Goal: Use online tool/utility: Utilize a website feature to perform a specific function

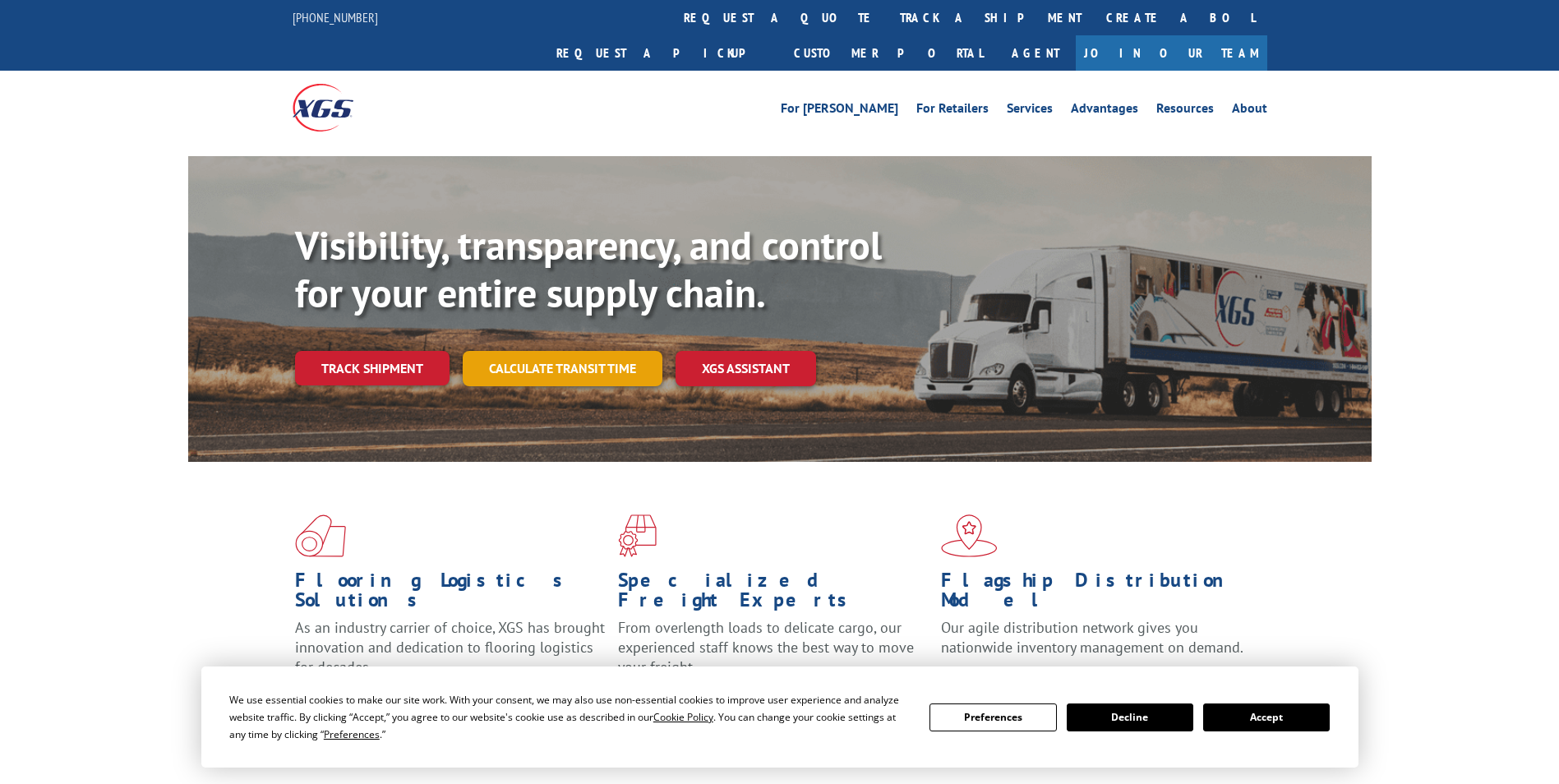
click at [582, 351] on link "Calculate transit time" at bounding box center [562, 369] width 200 height 35
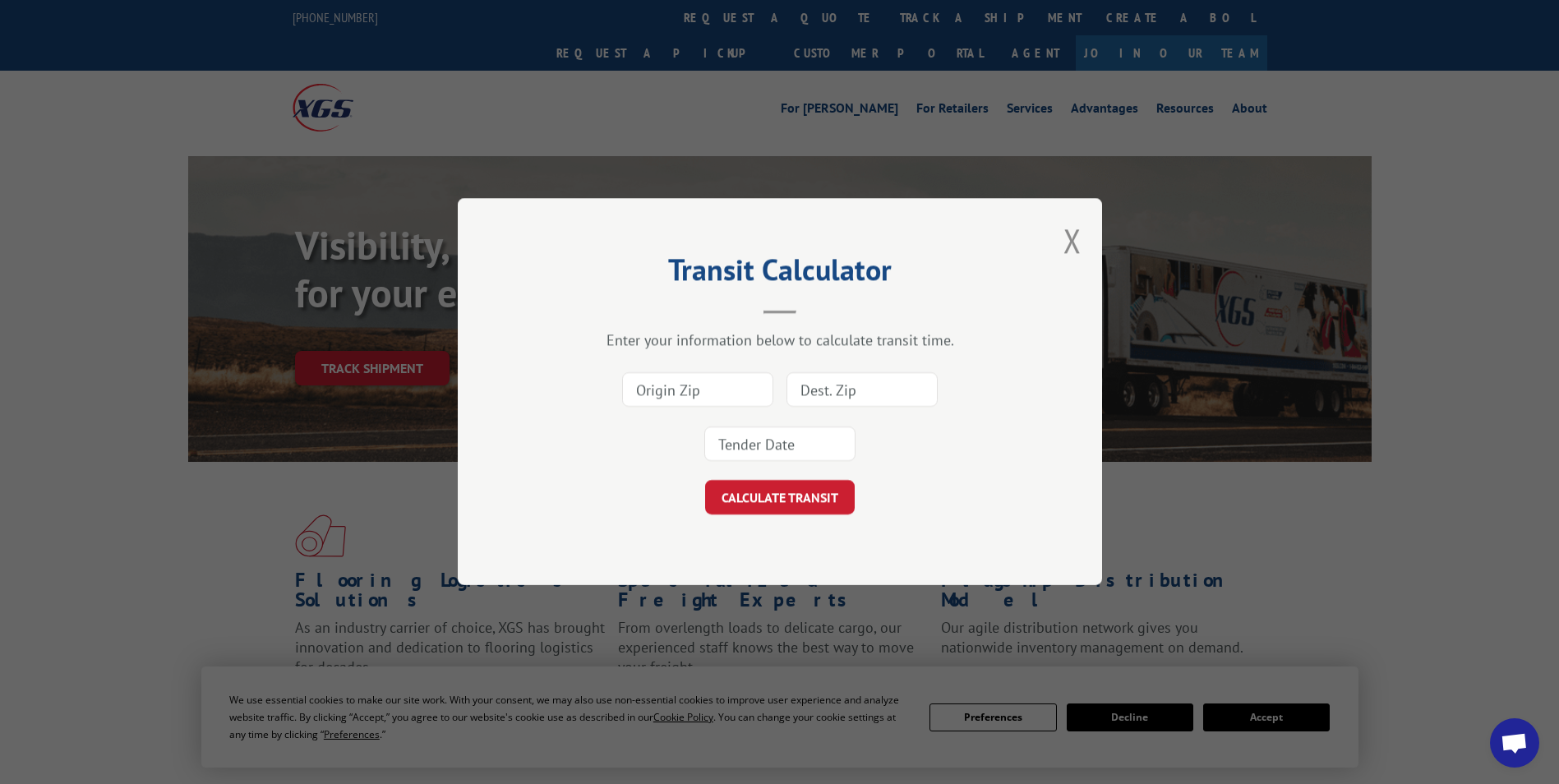
click at [698, 399] on input at bounding box center [697, 390] width 151 height 34
type input "33179"
click at [864, 397] on input at bounding box center [862, 390] width 151 height 34
type input "77036"
click at [783, 450] on input at bounding box center [780, 444] width 151 height 34
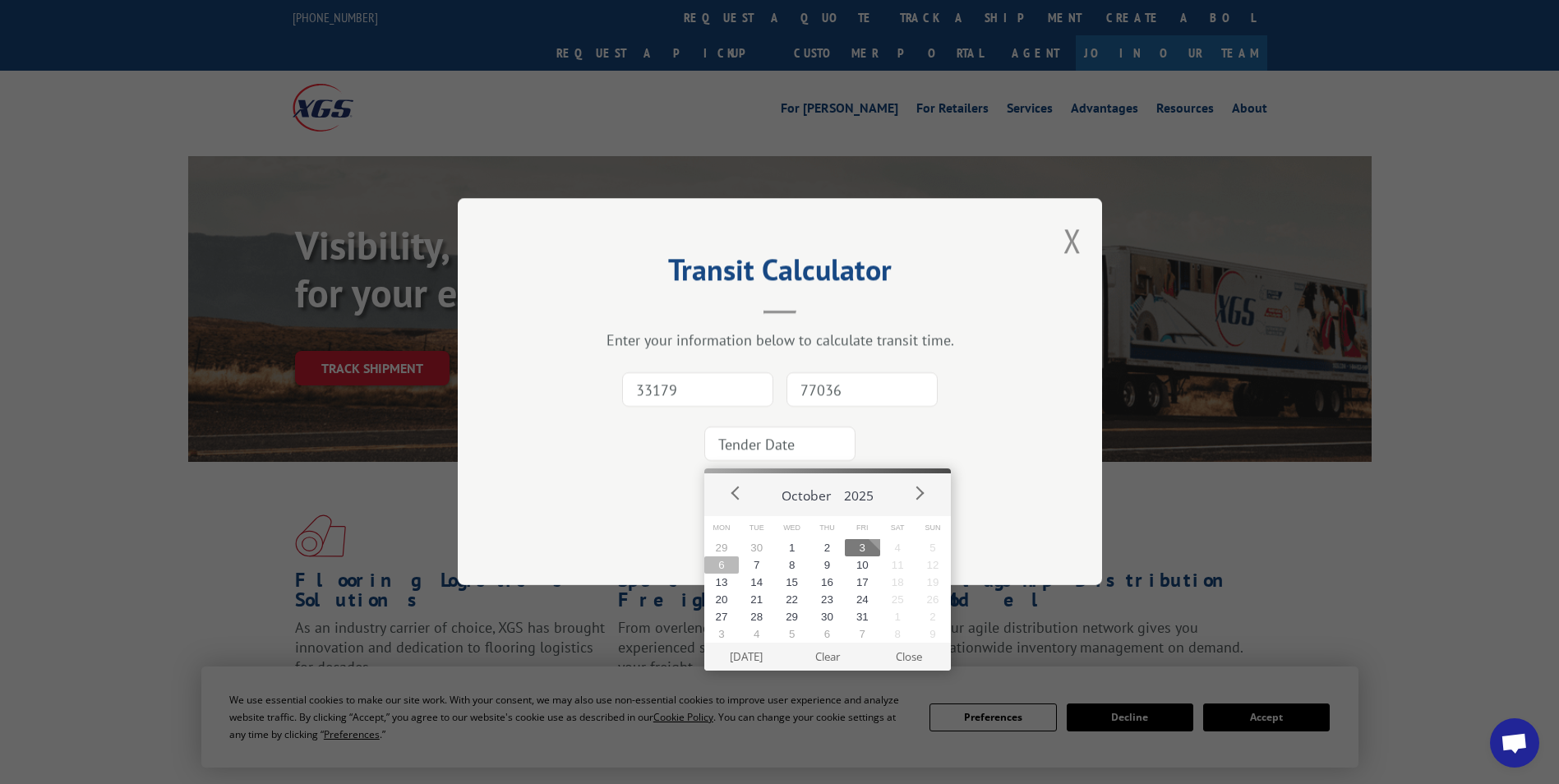
click at [723, 570] on button "6" at bounding box center [722, 565] width 35 height 17
type input "[DATE]"
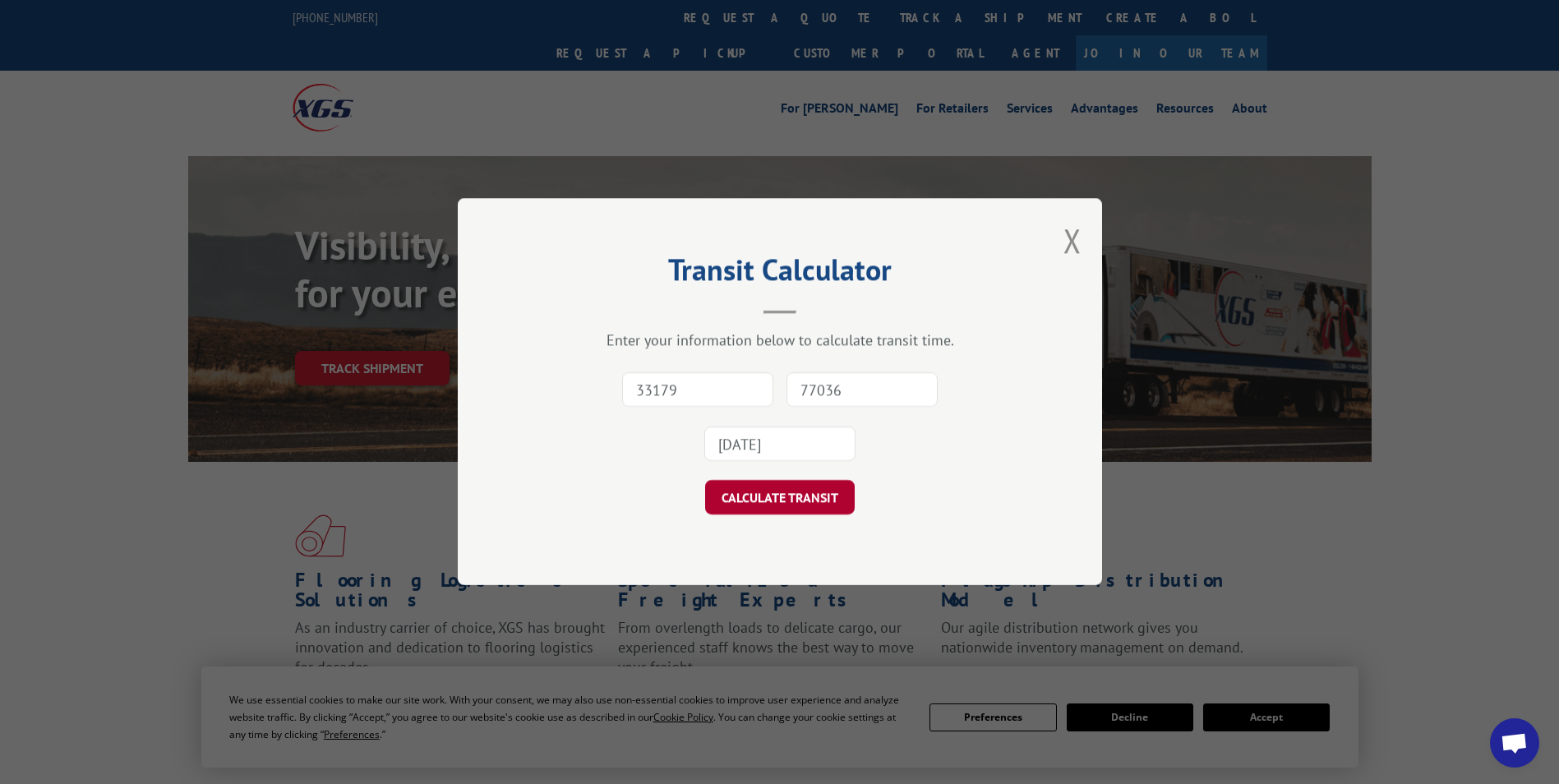
click at [822, 507] on button "CALCULATE TRANSIT" at bounding box center [780, 498] width 150 height 34
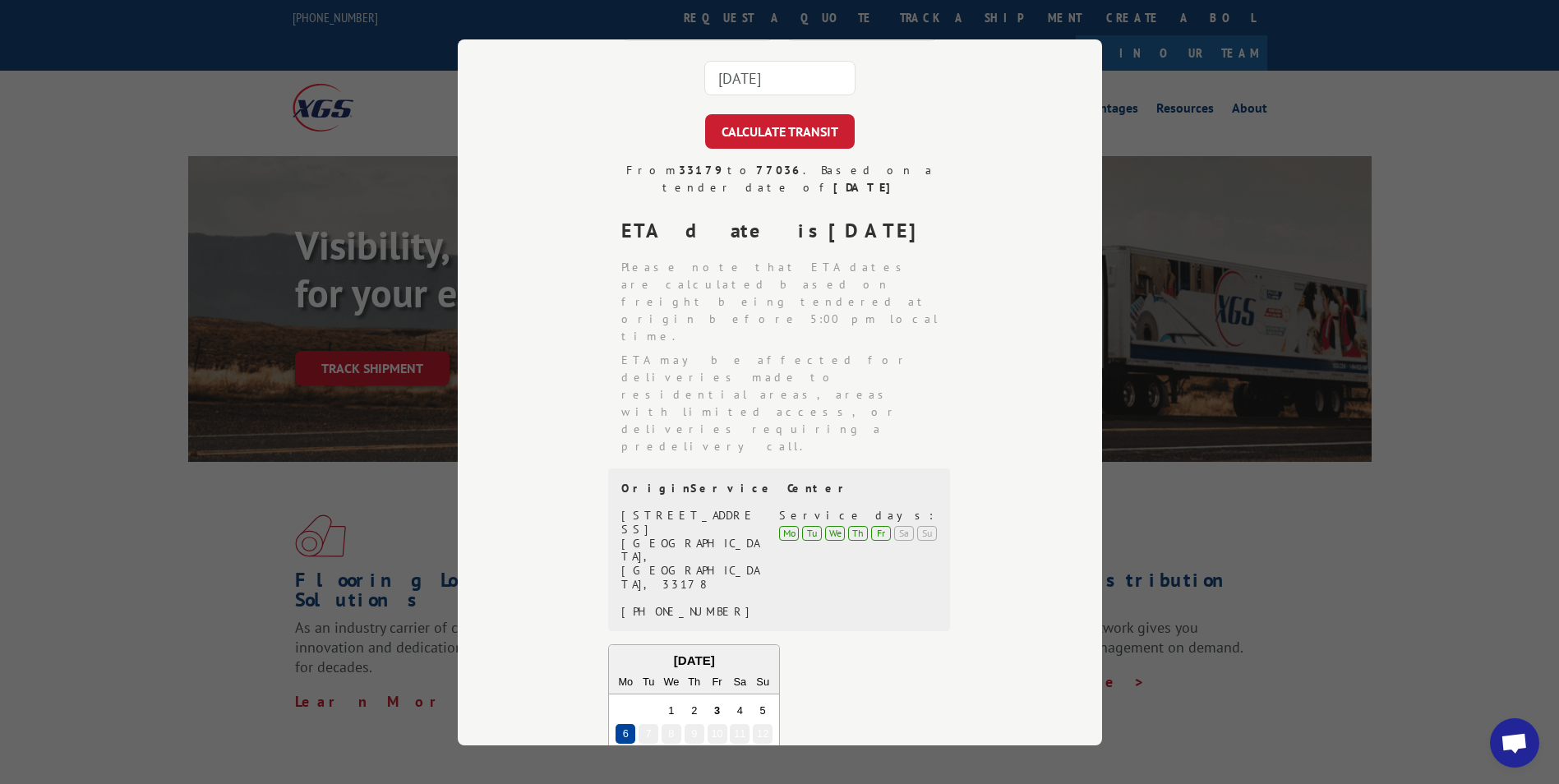
scroll to position [347, 0]
